Goal: Transaction & Acquisition: Download file/media

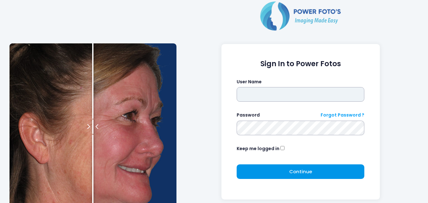
type input "**********"
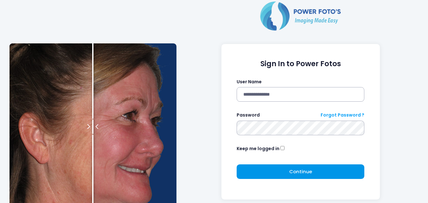
click at [273, 170] on button "Continue Please wait..." at bounding box center [300, 171] width 128 height 15
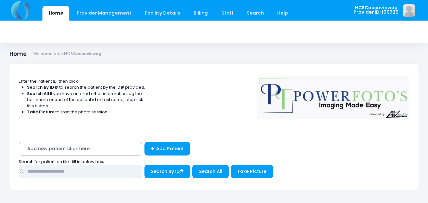
click at [100, 169] on input "text" at bounding box center [80, 172] width 123 height 14
type input "*****"
click at [144, 165] on button "Search By ID#" at bounding box center [167, 172] width 46 height 14
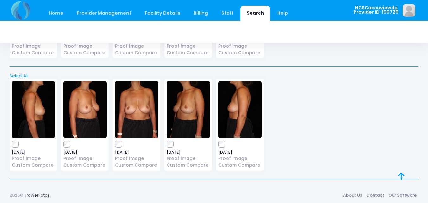
scroll to position [908, 0]
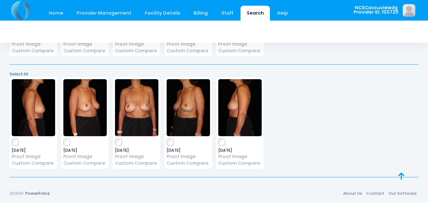
click at [23, 74] on link "Select All" at bounding box center [214, 74] width 413 height 6
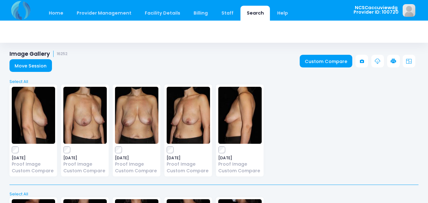
click at [391, 61] on icon at bounding box center [393, 62] width 6 height 6
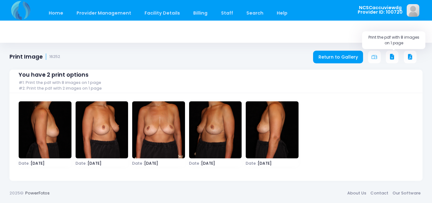
click at [394, 58] on icon at bounding box center [393, 57] width 6 height 6
click at [392, 60] on icon at bounding box center [393, 57] width 6 height 6
click at [64, 15] on link "Home" at bounding box center [55, 13] width 27 height 15
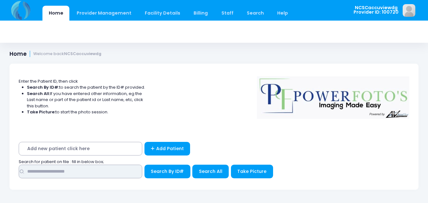
click at [74, 173] on input "text" at bounding box center [80, 172] width 123 height 14
type input "*****"
click at [144, 165] on button "Search By ID#" at bounding box center [167, 172] width 46 height 14
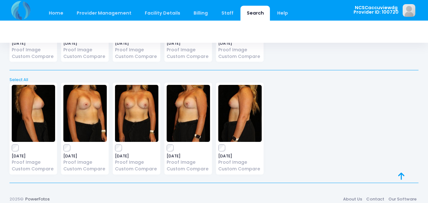
scroll to position [233, 0]
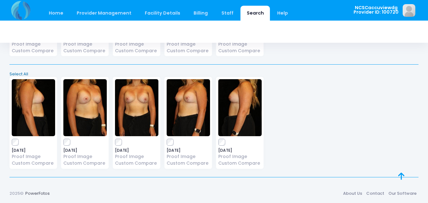
click at [15, 72] on link "Select All" at bounding box center [214, 74] width 413 height 6
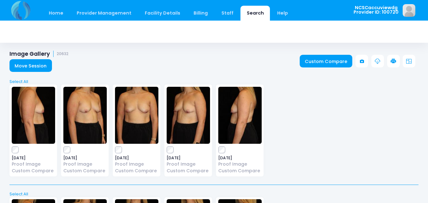
click at [389, 60] on link at bounding box center [393, 61] width 13 height 13
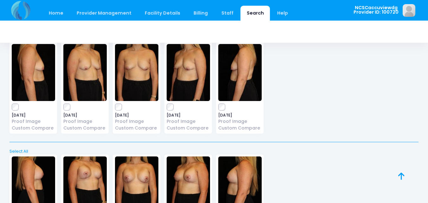
scroll to position [32, 0]
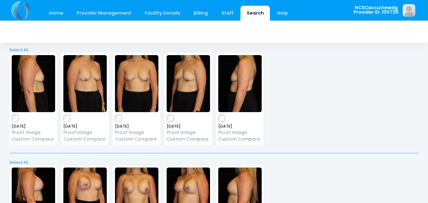
scroll to position [233, 0]
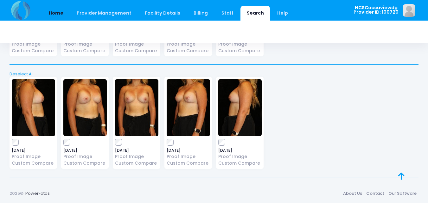
click at [56, 12] on link "Home" at bounding box center [55, 13] width 27 height 15
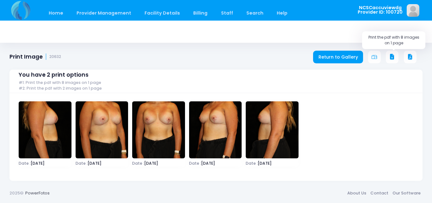
click at [394, 58] on icon at bounding box center [393, 57] width 6 height 6
